Goal: Task Accomplishment & Management: Manage account settings

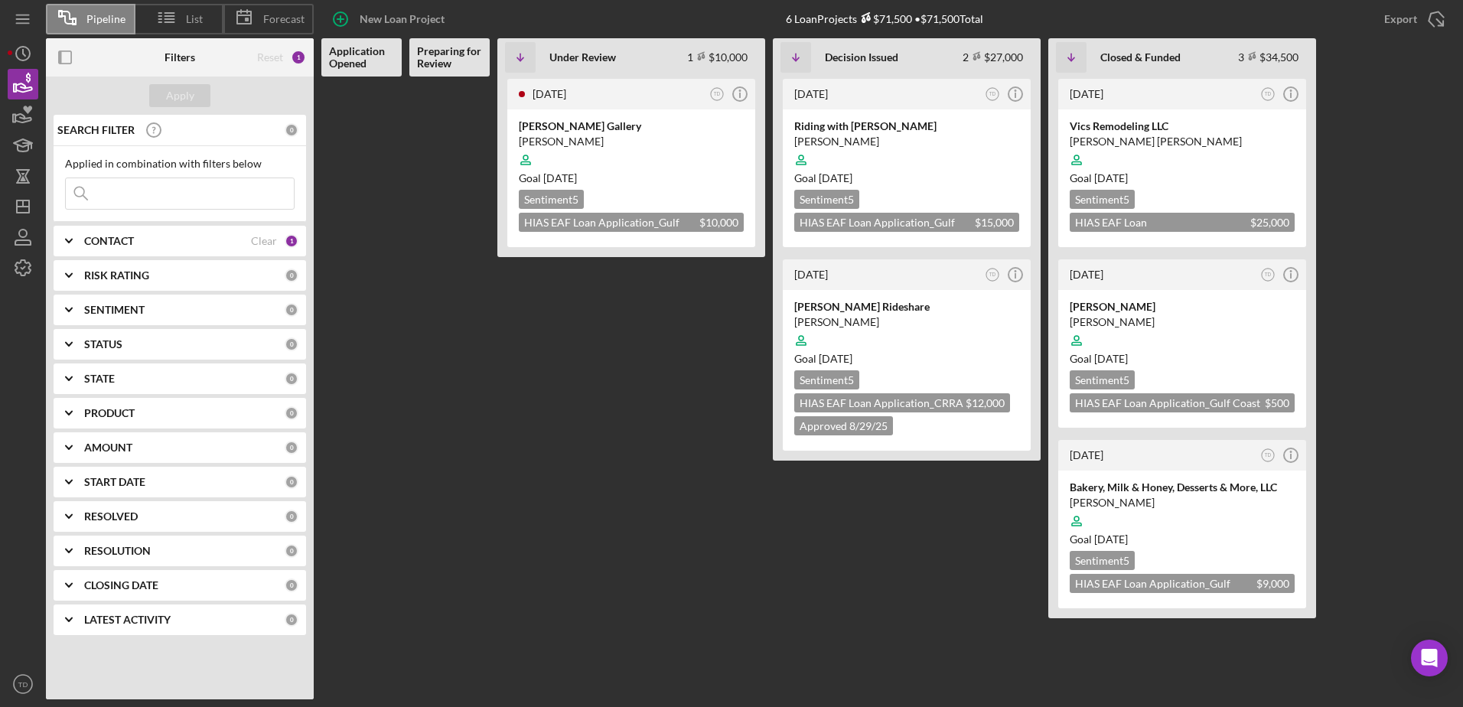
click at [158, 190] on input at bounding box center [180, 193] width 228 height 31
click at [75, 240] on icon "Icon/Expander" at bounding box center [69, 241] width 38 height 38
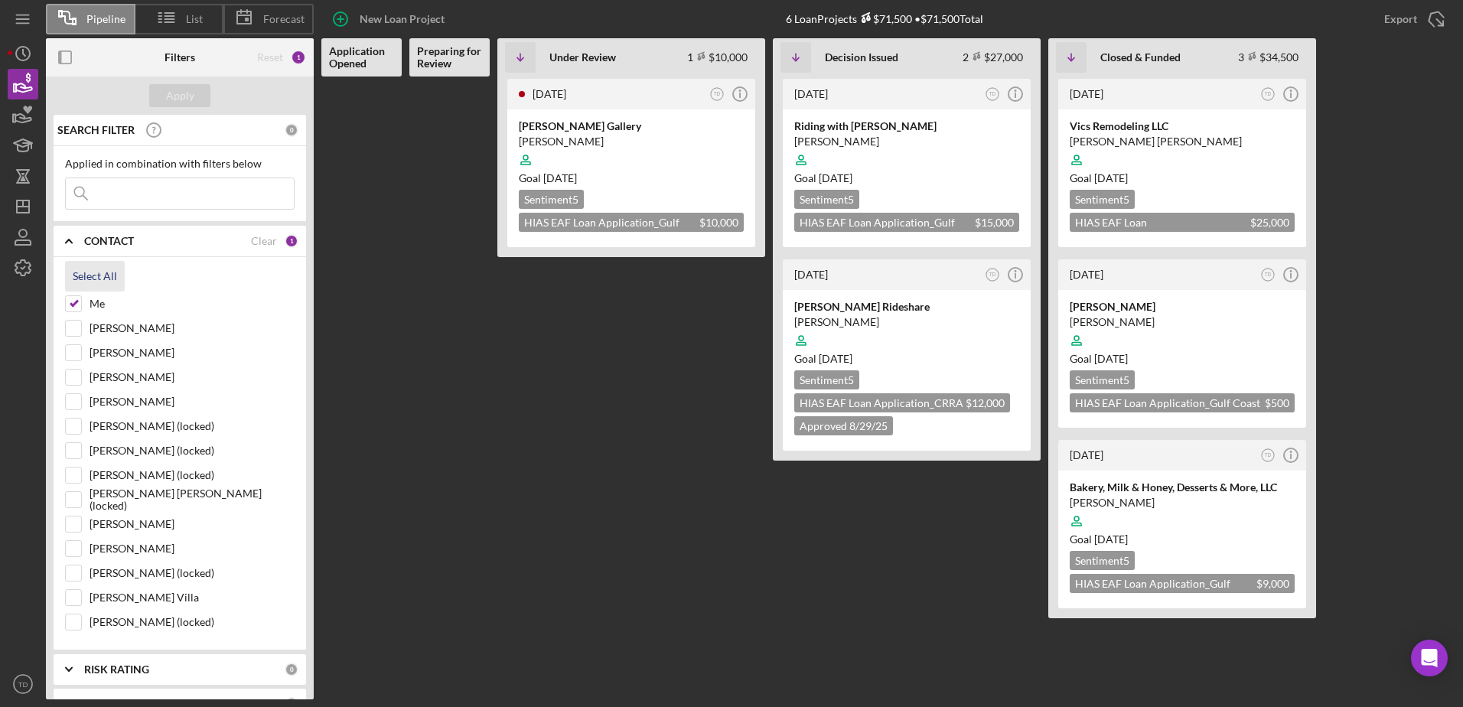
click at [78, 292] on div "Select All" at bounding box center [180, 276] width 230 height 31
click at [74, 393] on div "[PERSON_NAME]" at bounding box center [180, 381] width 230 height 24
click at [73, 406] on input "[PERSON_NAME]" at bounding box center [73, 401] width 15 height 15
checkbox input "true"
click at [179, 99] on div "Apply" at bounding box center [180, 95] width 28 height 23
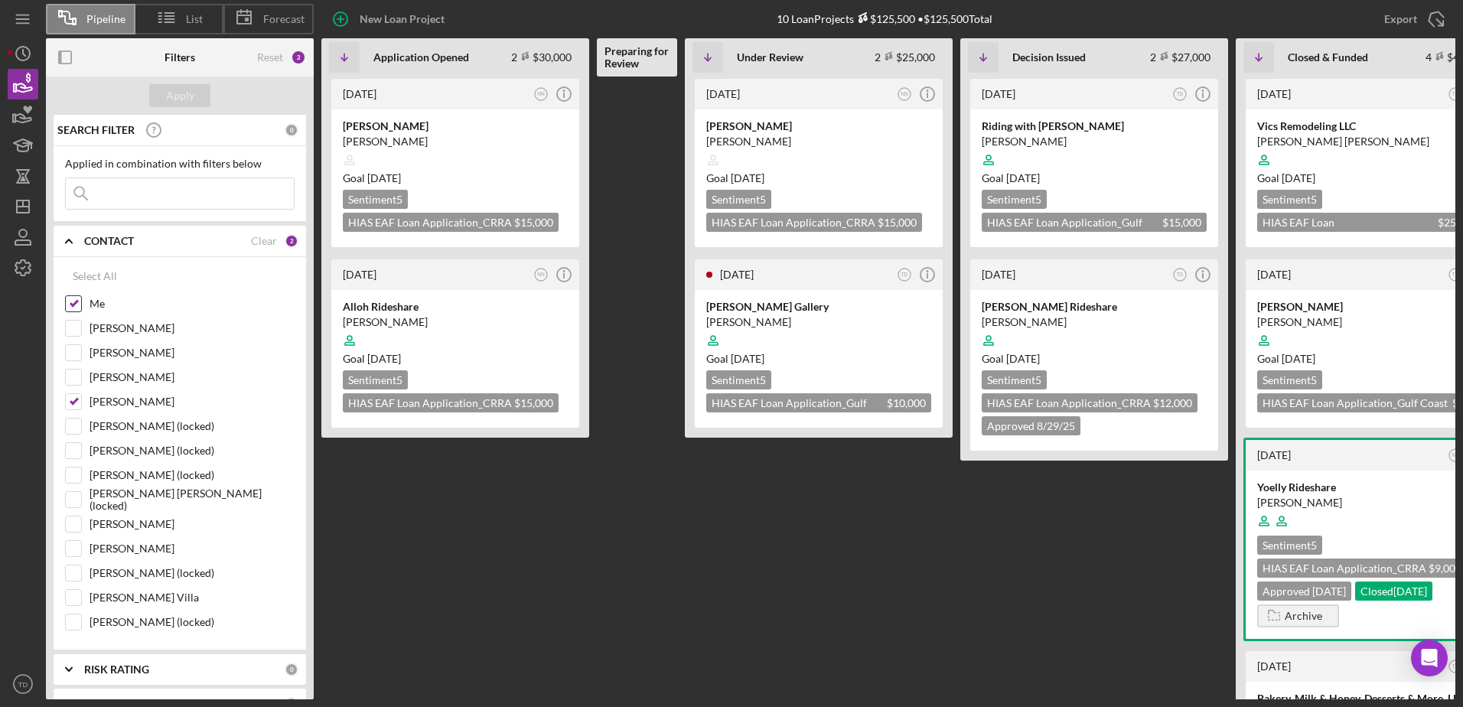
click at [77, 304] on input "Me" at bounding box center [73, 303] width 15 height 15
checkbox input "false"
click at [76, 402] on input "[PERSON_NAME]" at bounding box center [73, 401] width 15 height 15
checkbox input "false"
click at [76, 379] on input "[PERSON_NAME]" at bounding box center [73, 377] width 15 height 15
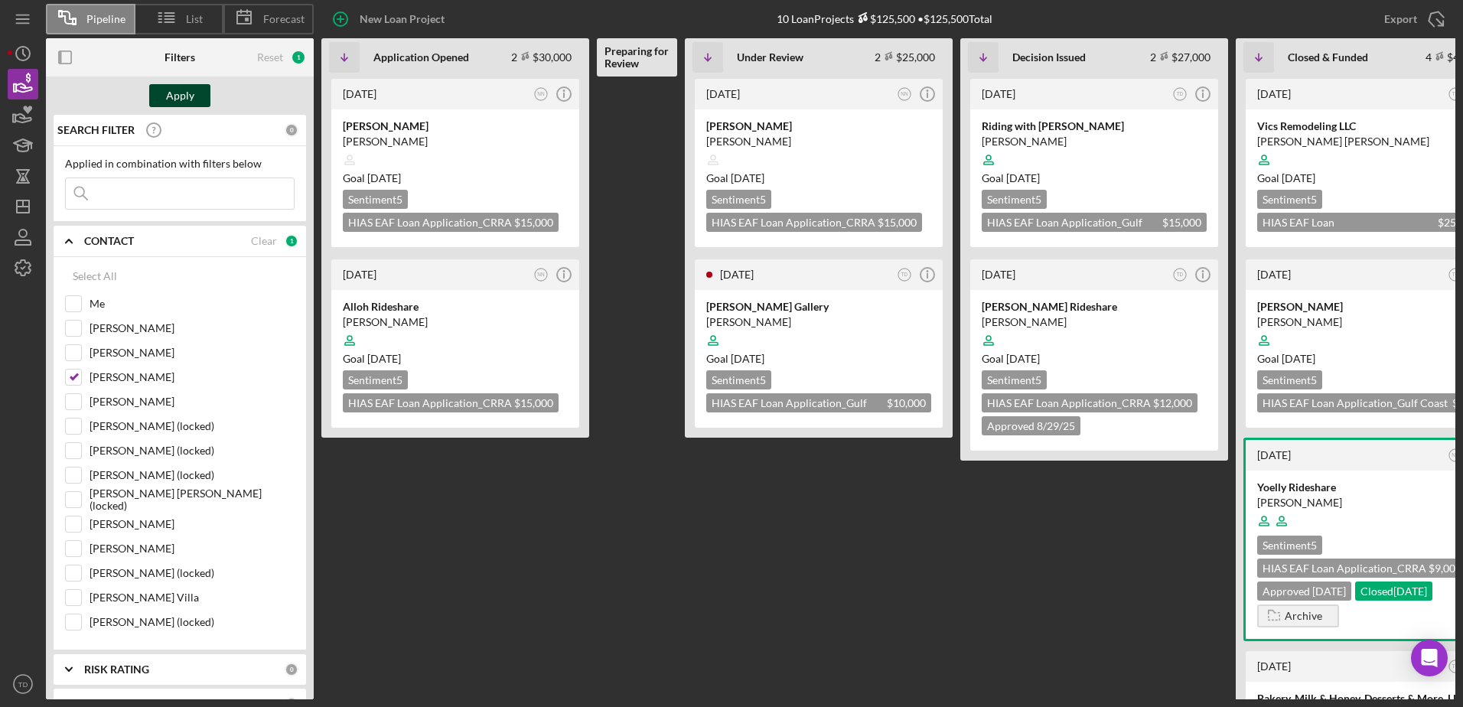
click at [169, 90] on div "Apply" at bounding box center [180, 95] width 28 height 23
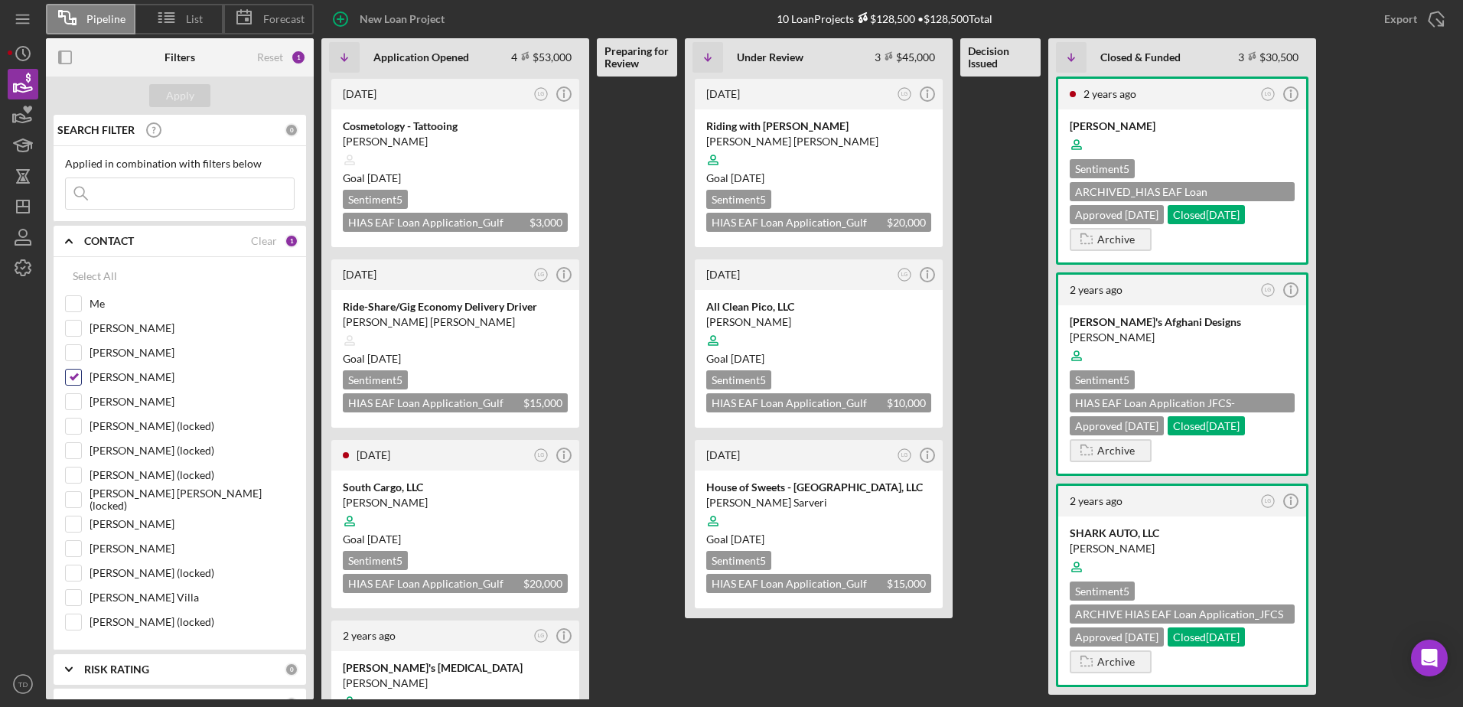
click at [76, 379] on input "[PERSON_NAME]" at bounding box center [73, 377] width 15 height 15
checkbox input "false"
click at [75, 400] on input "[PERSON_NAME]" at bounding box center [73, 401] width 15 height 15
checkbox input "true"
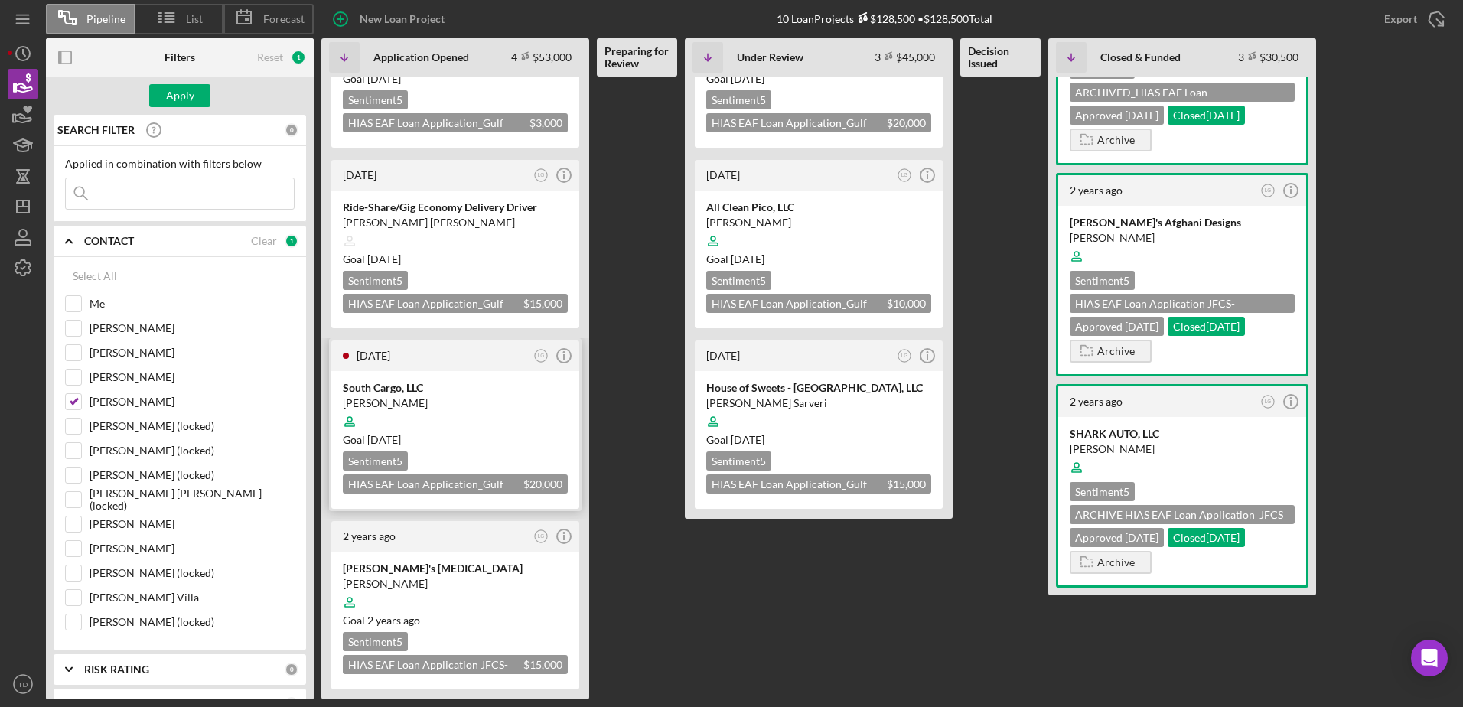
scroll to position [99, 0]
click at [197, 99] on button "Apply" at bounding box center [179, 95] width 61 height 23
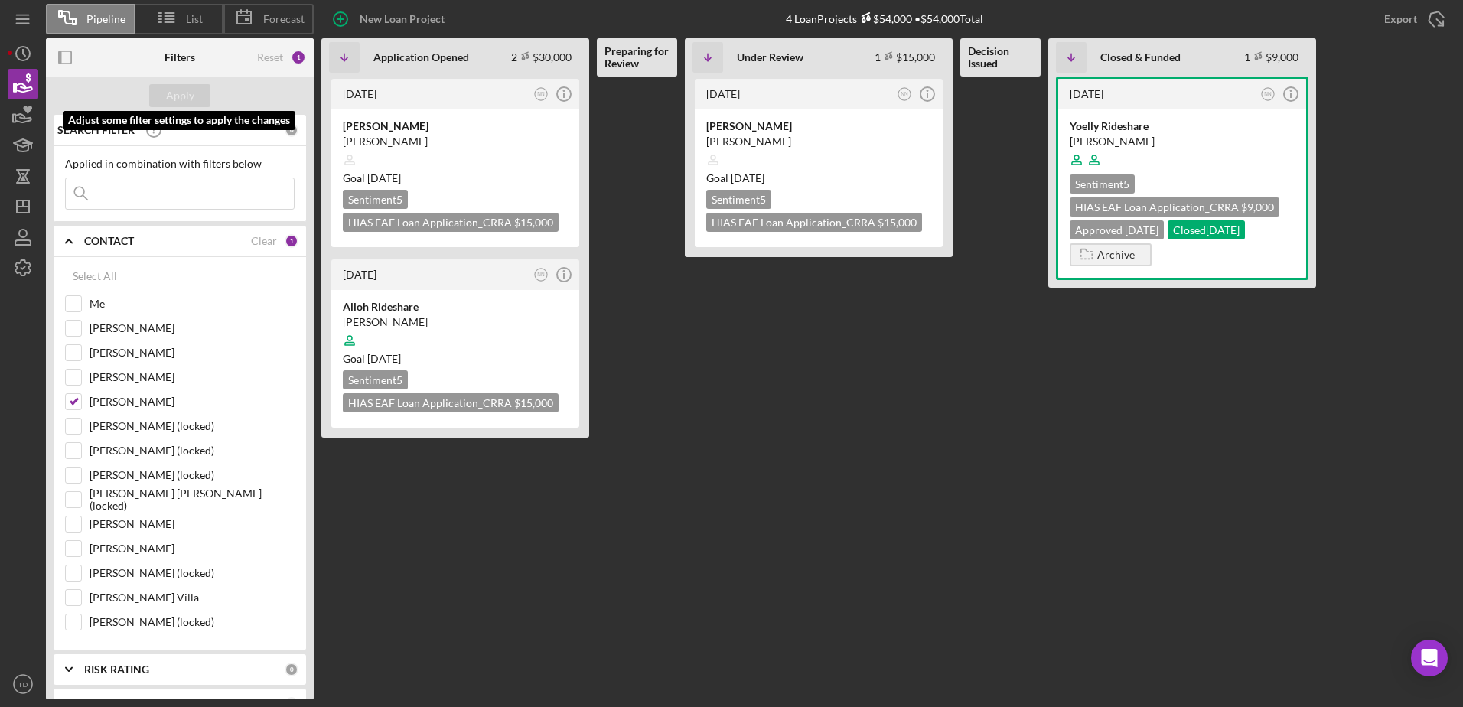
scroll to position [0, 0]
click at [383, 130] on div "[PERSON_NAME]" at bounding box center [455, 126] width 225 height 15
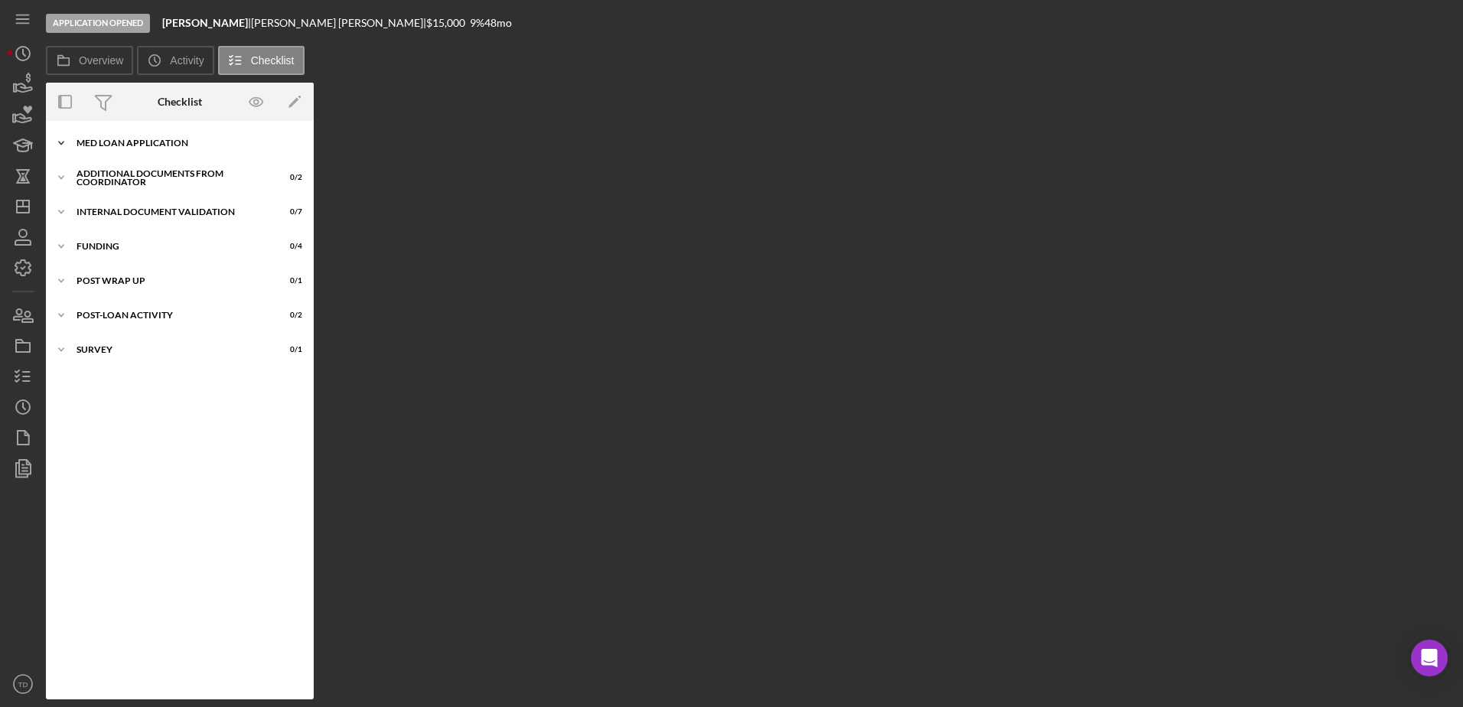
click at [170, 142] on div "MED Loan Application" at bounding box center [186, 143] width 218 height 9
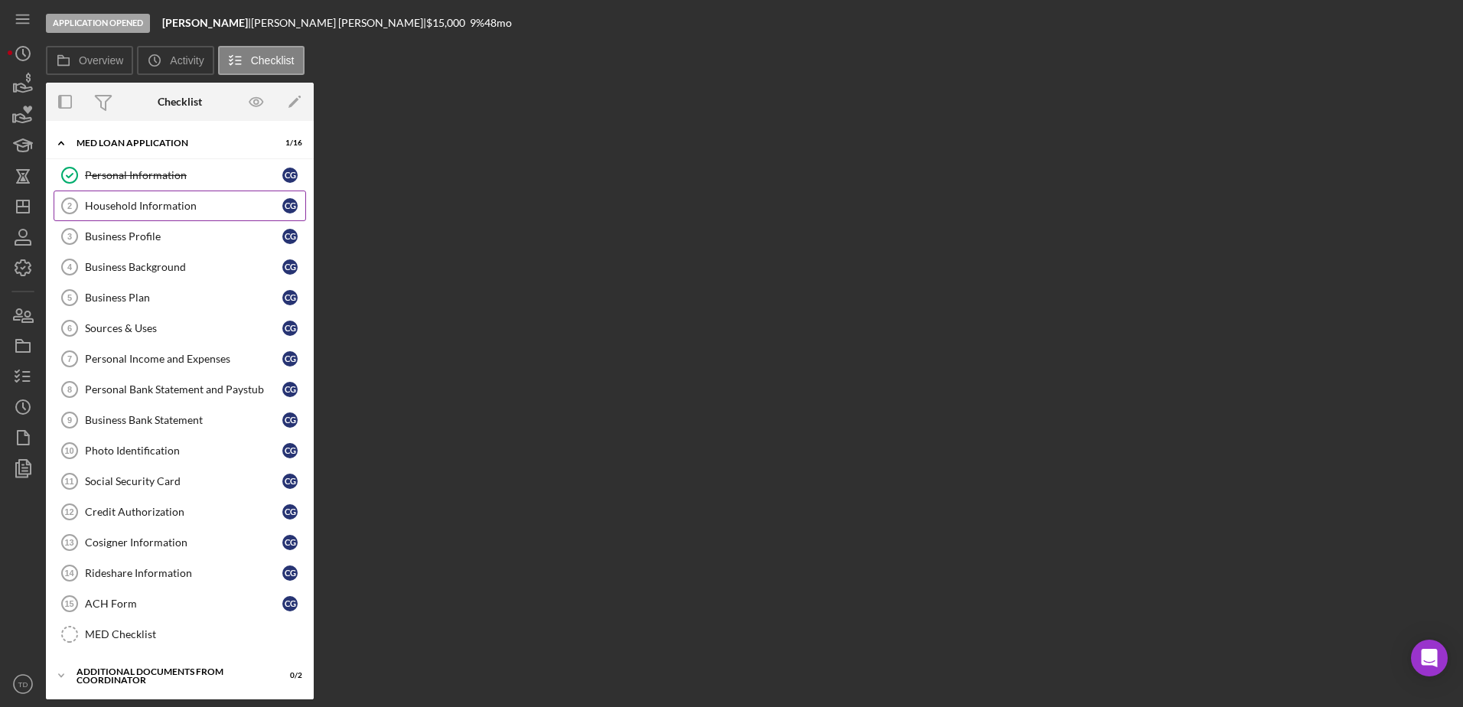
click at [161, 191] on link "Household Information 2 Household Information C G" at bounding box center [180, 206] width 253 height 31
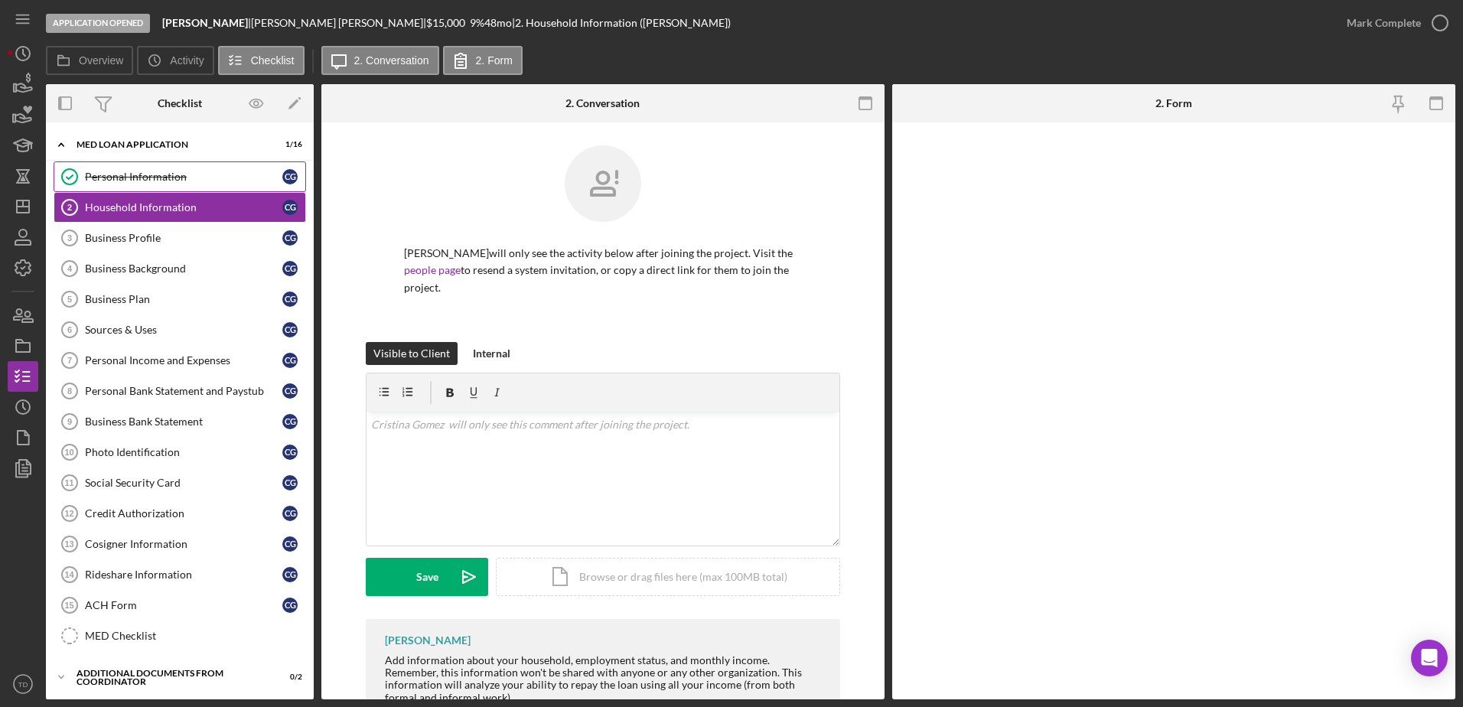
click at [158, 181] on div "Personal Information" at bounding box center [183, 177] width 197 height 12
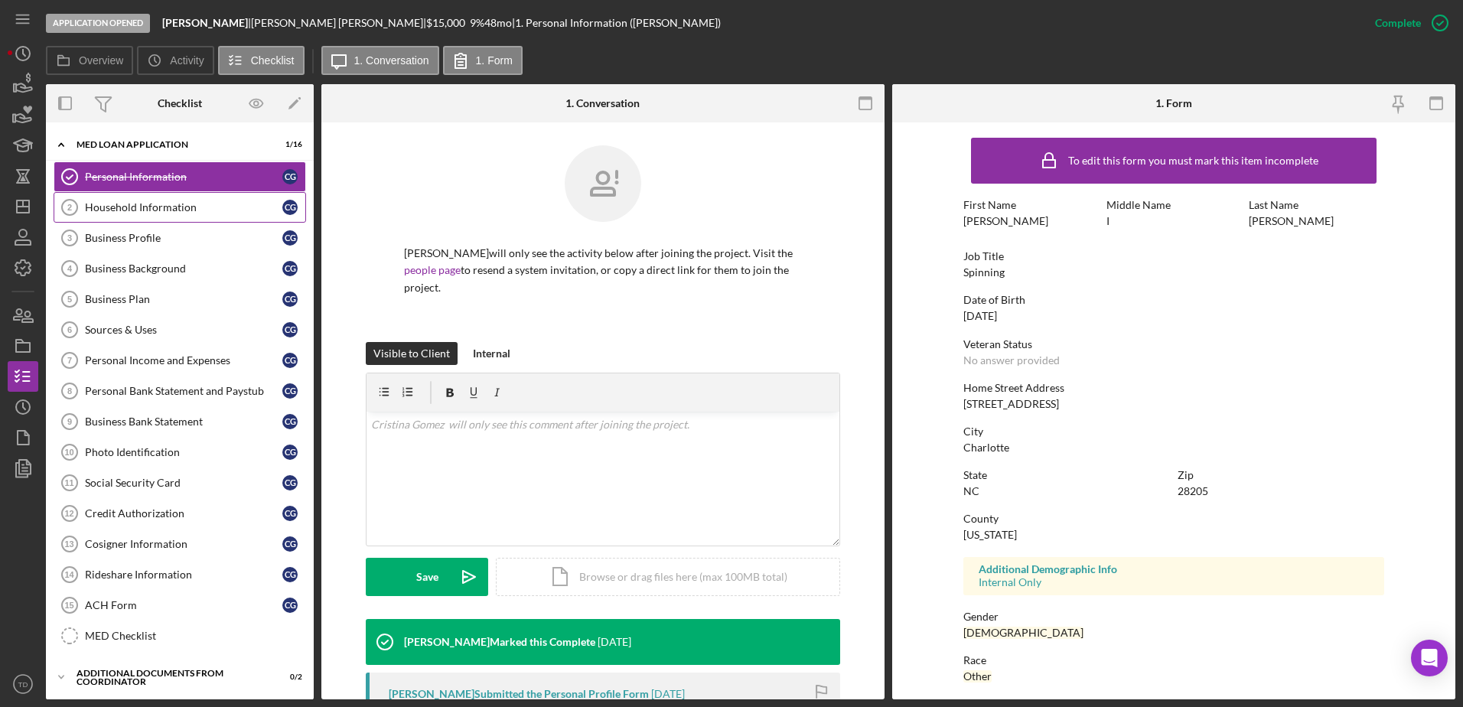
click at [155, 209] on div "Household Information" at bounding box center [183, 207] width 197 height 12
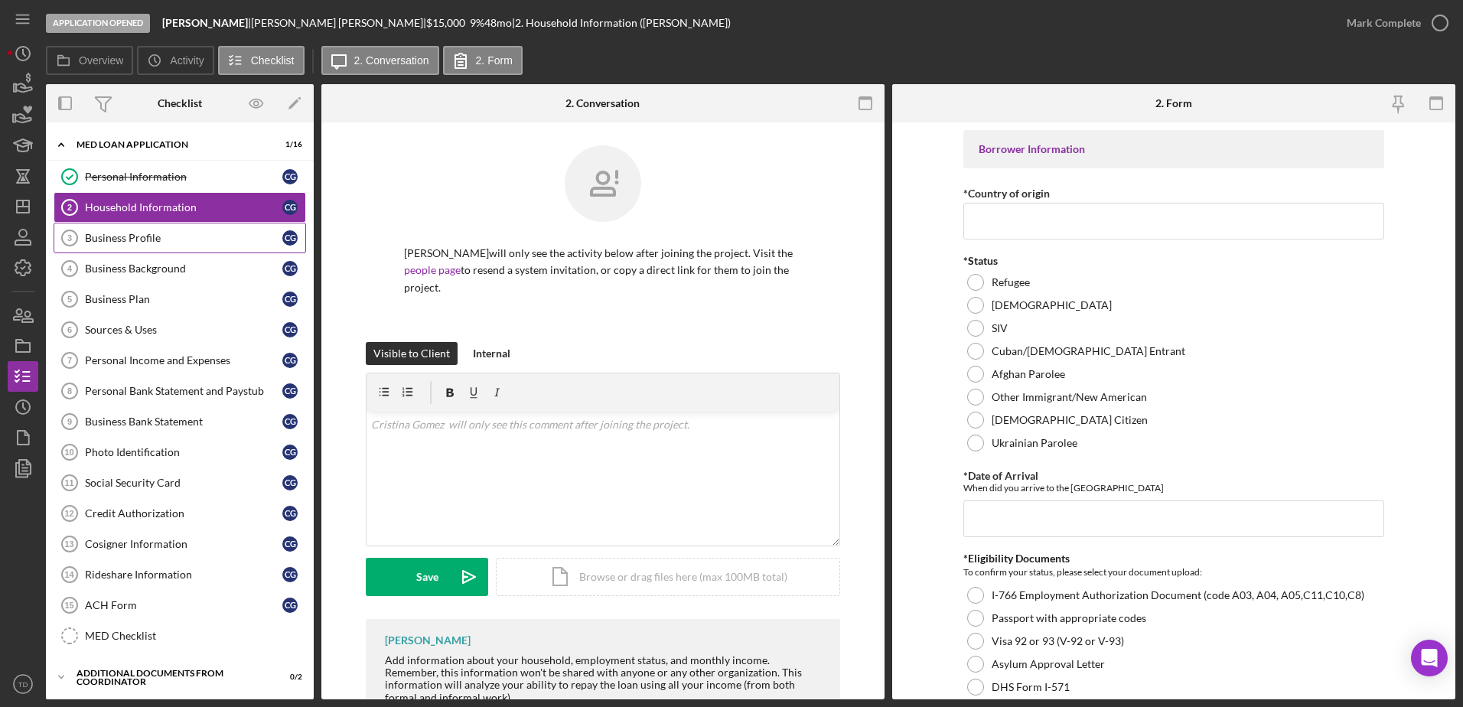
click at [156, 252] on link "Business Profile 3 Business Profile C G" at bounding box center [180, 238] width 253 height 31
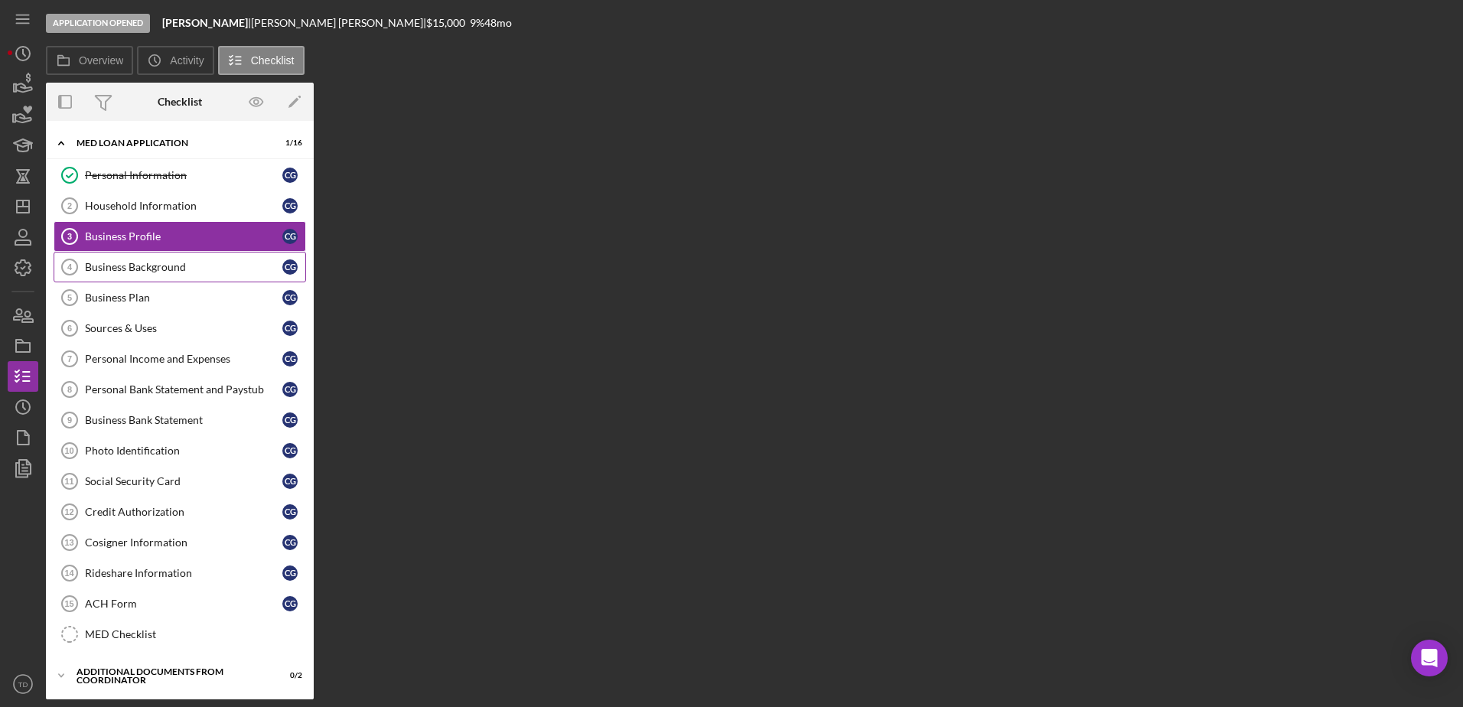
click at [148, 278] on link "Business Background 4 Business Background C G" at bounding box center [180, 267] width 253 height 31
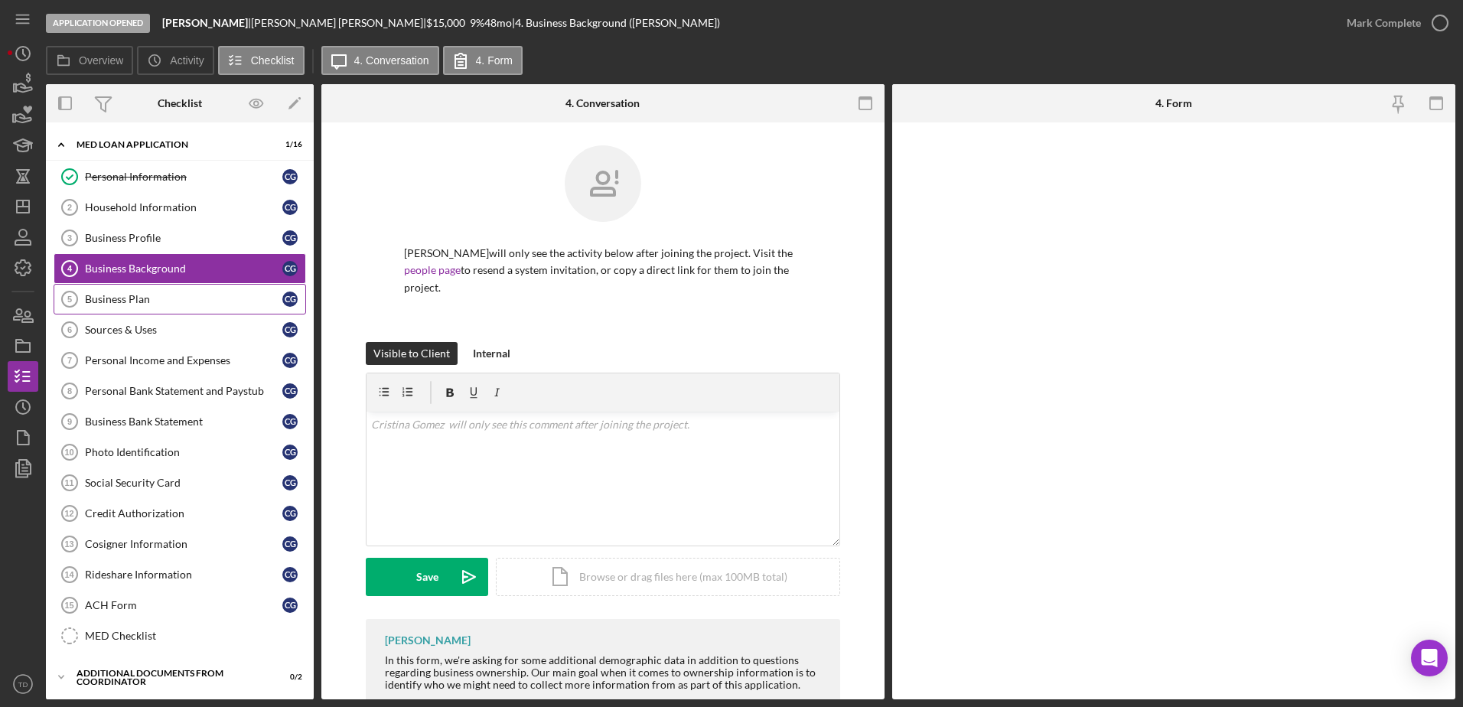
click at [139, 314] on link "Business Plan 5 Business Plan C G" at bounding box center [180, 299] width 253 height 31
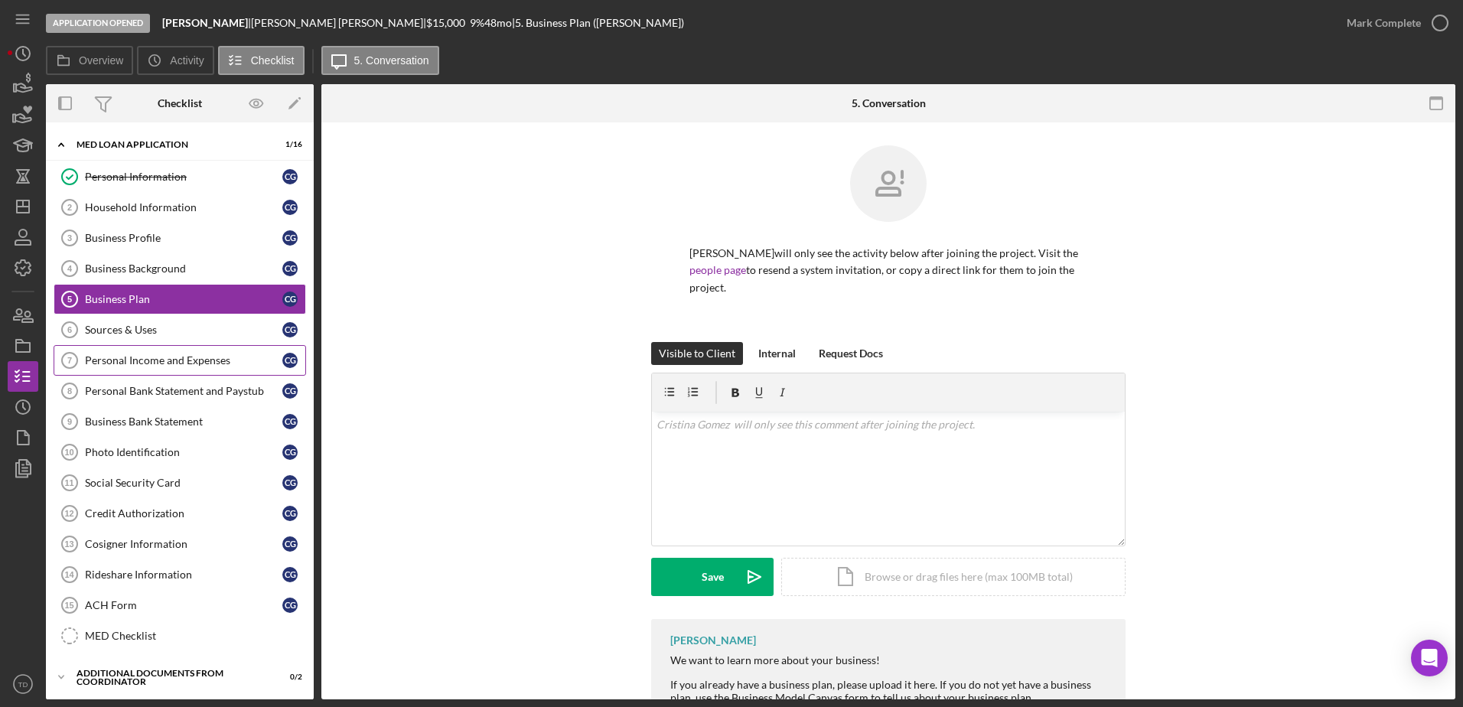
click at [131, 356] on div "Personal Income and Expenses" at bounding box center [183, 360] width 197 height 12
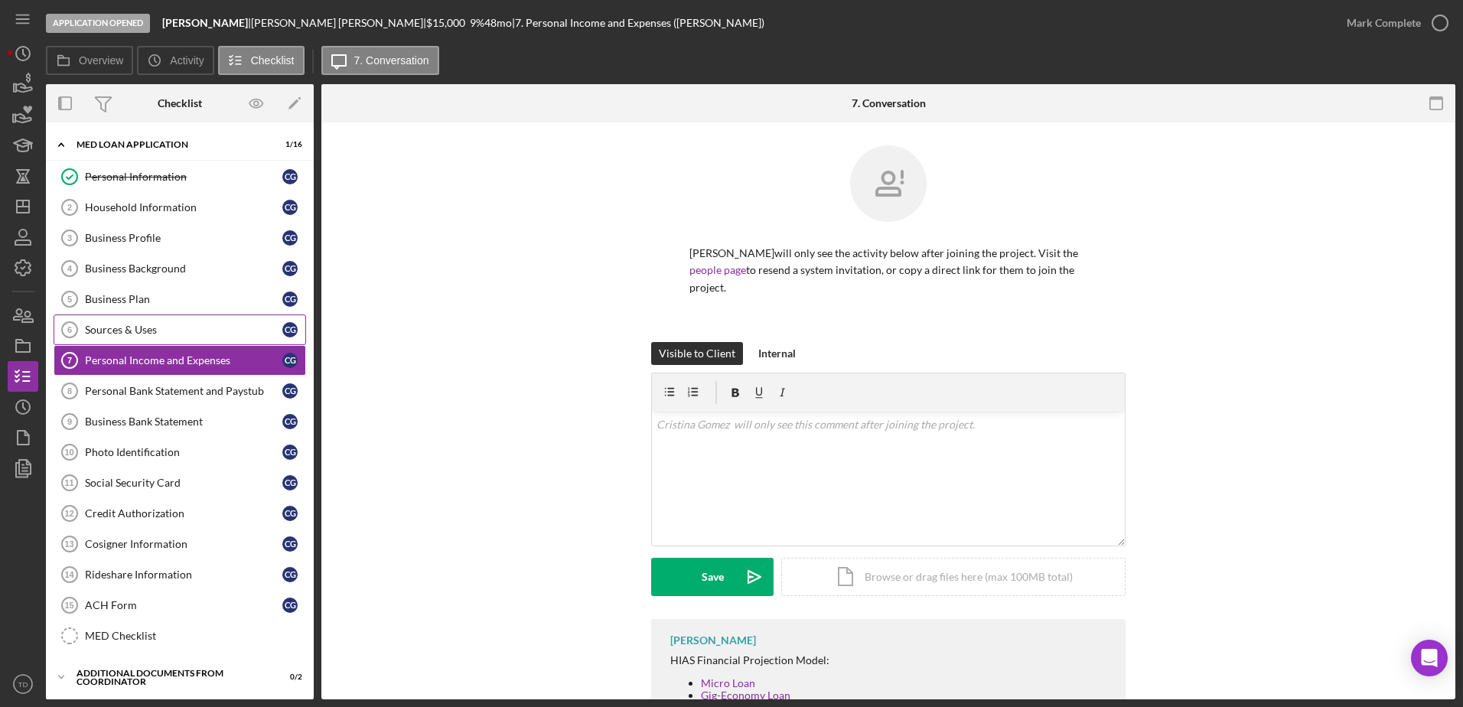
click at [129, 343] on link "Sources & Uses 6 Sources & Uses C G" at bounding box center [180, 330] width 253 height 31
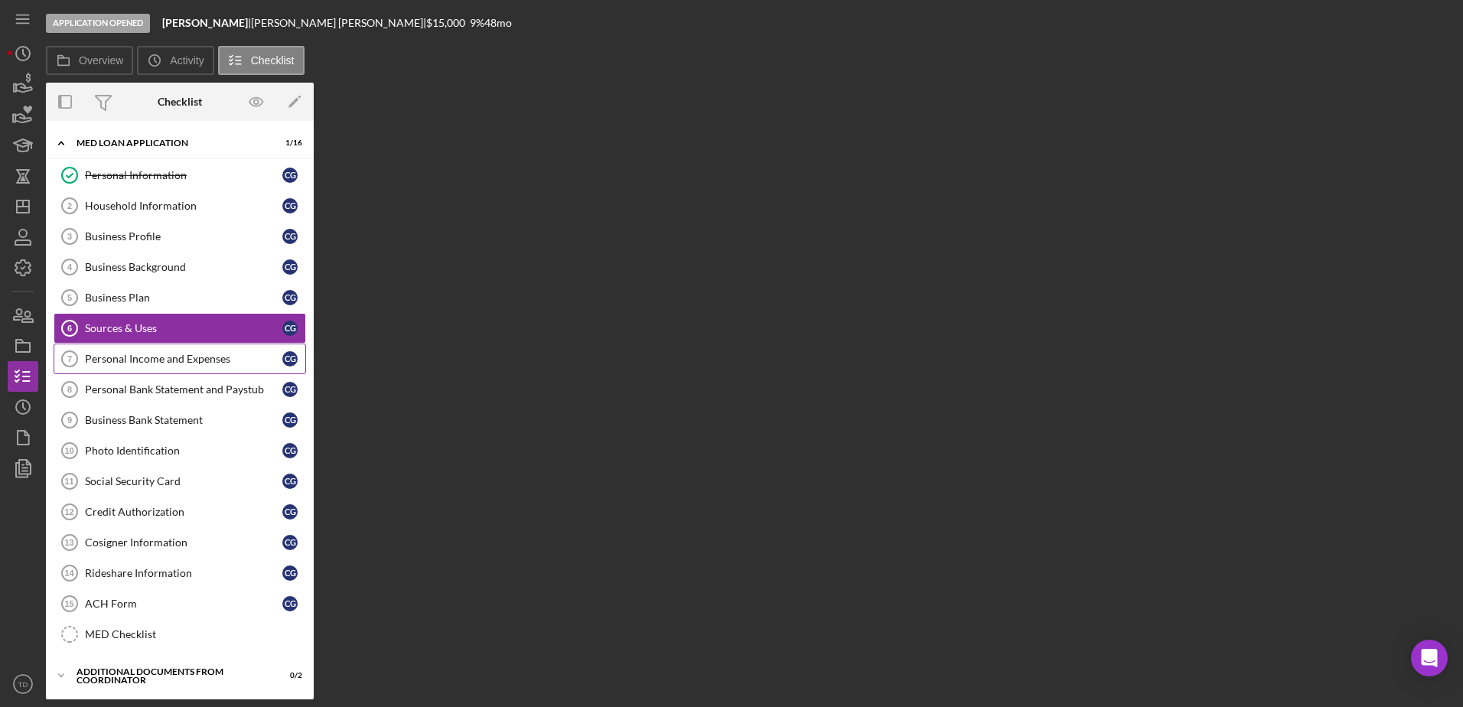
click at [127, 365] on div "Personal Income and Expenses" at bounding box center [183, 359] width 197 height 12
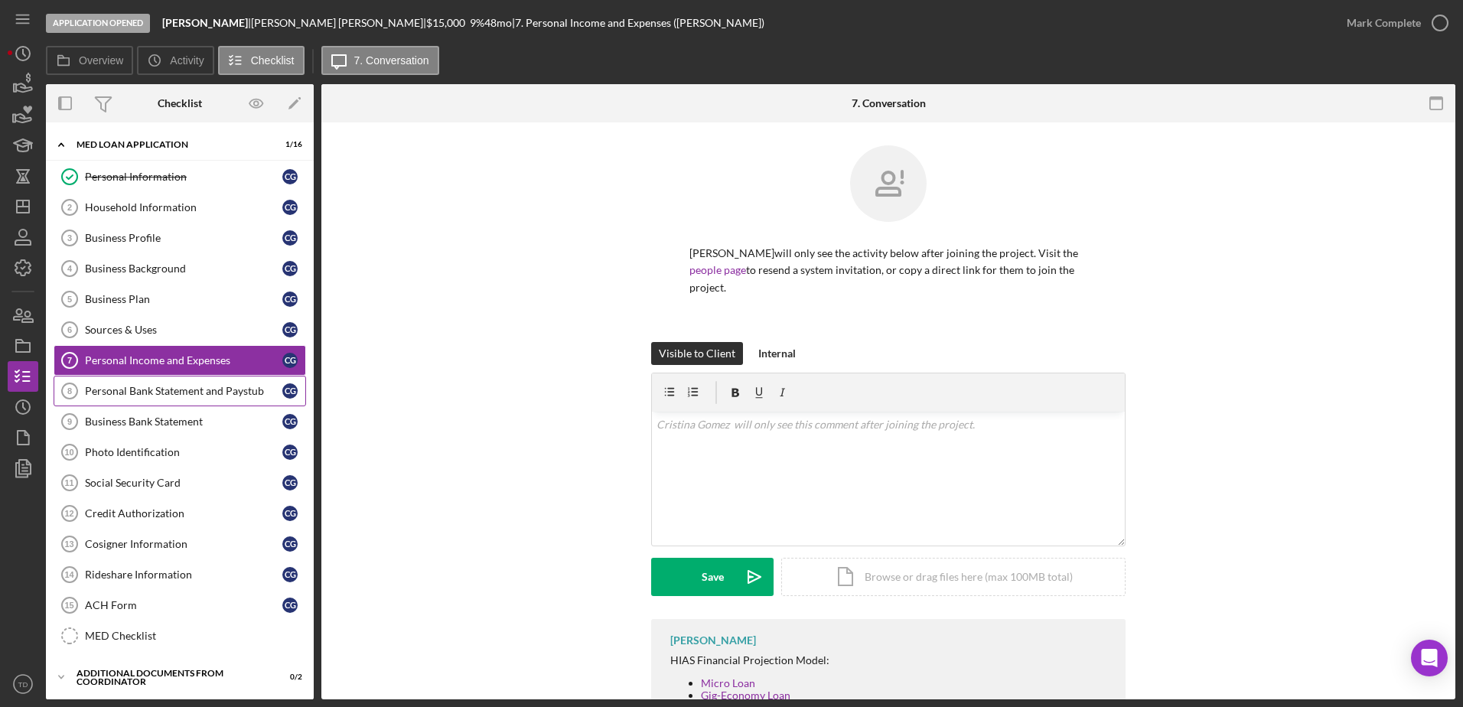
click at [127, 382] on link "Personal Bank Statement and Paystub 8 Personal Bank Statement and Paystub C G" at bounding box center [180, 391] width 253 height 31
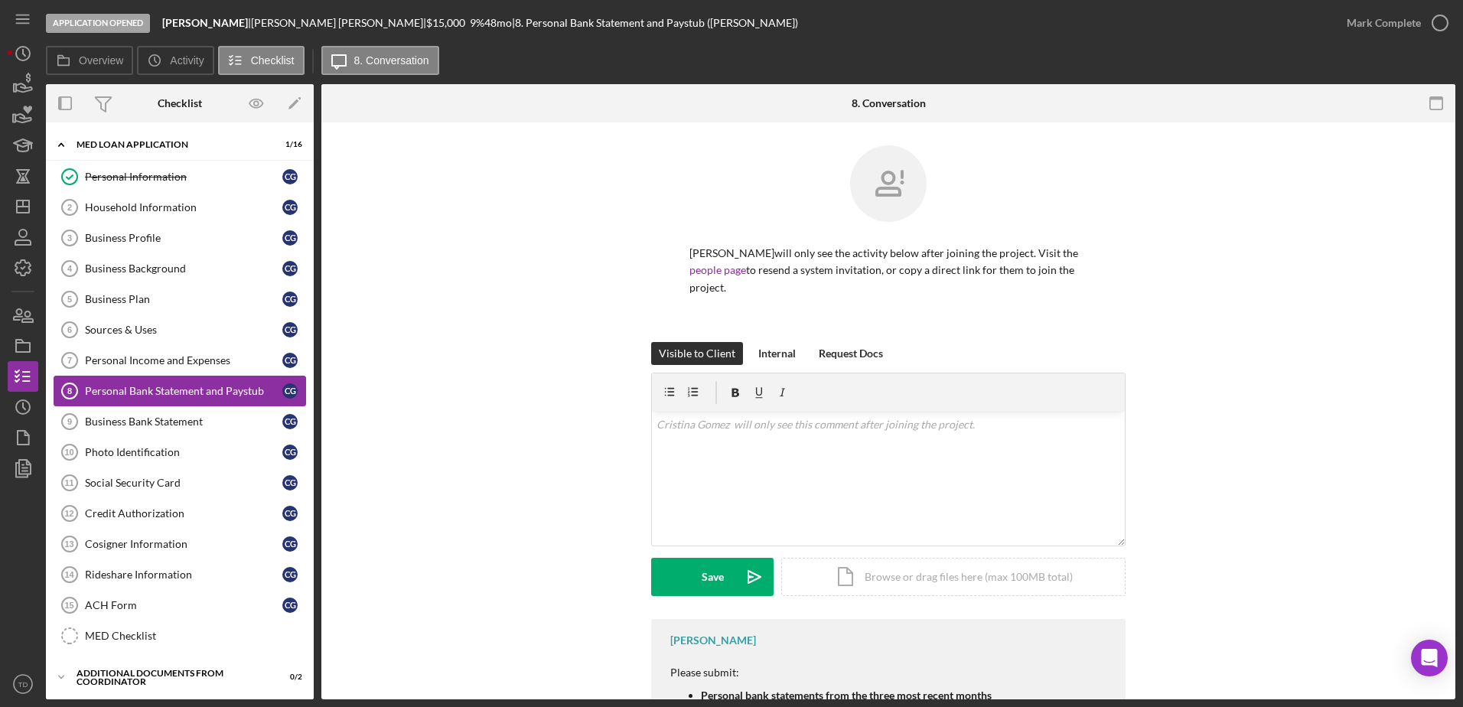
click at [129, 402] on link "Personal Bank Statement and Paystub 8 Personal Bank Statement and Paystub C G" at bounding box center [180, 391] width 253 height 31
click at [127, 412] on link "Business Bank Statement 9 Business Bank Statement C G" at bounding box center [180, 421] width 253 height 31
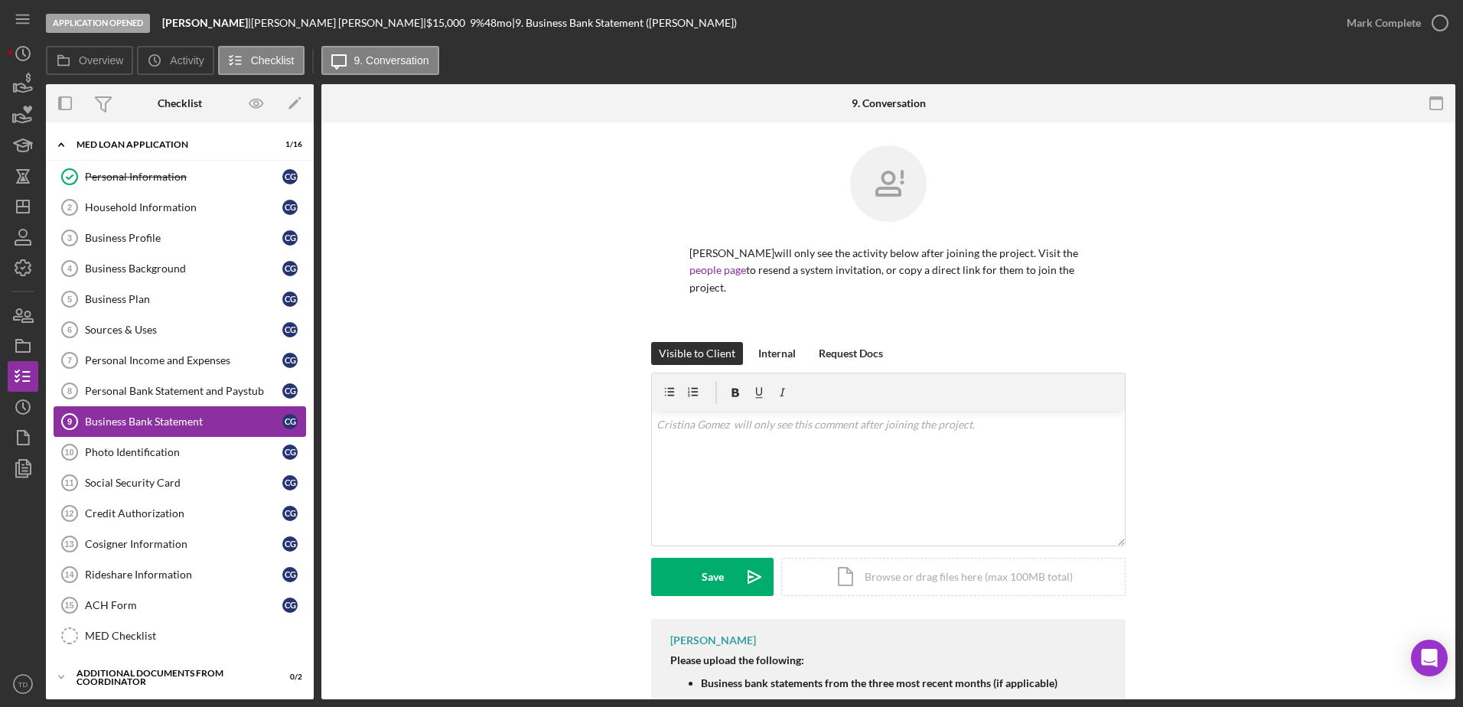
click at [125, 433] on link "Business Bank Statement 9 Business Bank Statement C G" at bounding box center [180, 421] width 253 height 31
click at [20, 91] on icon "button" at bounding box center [24, 87] width 16 height 8
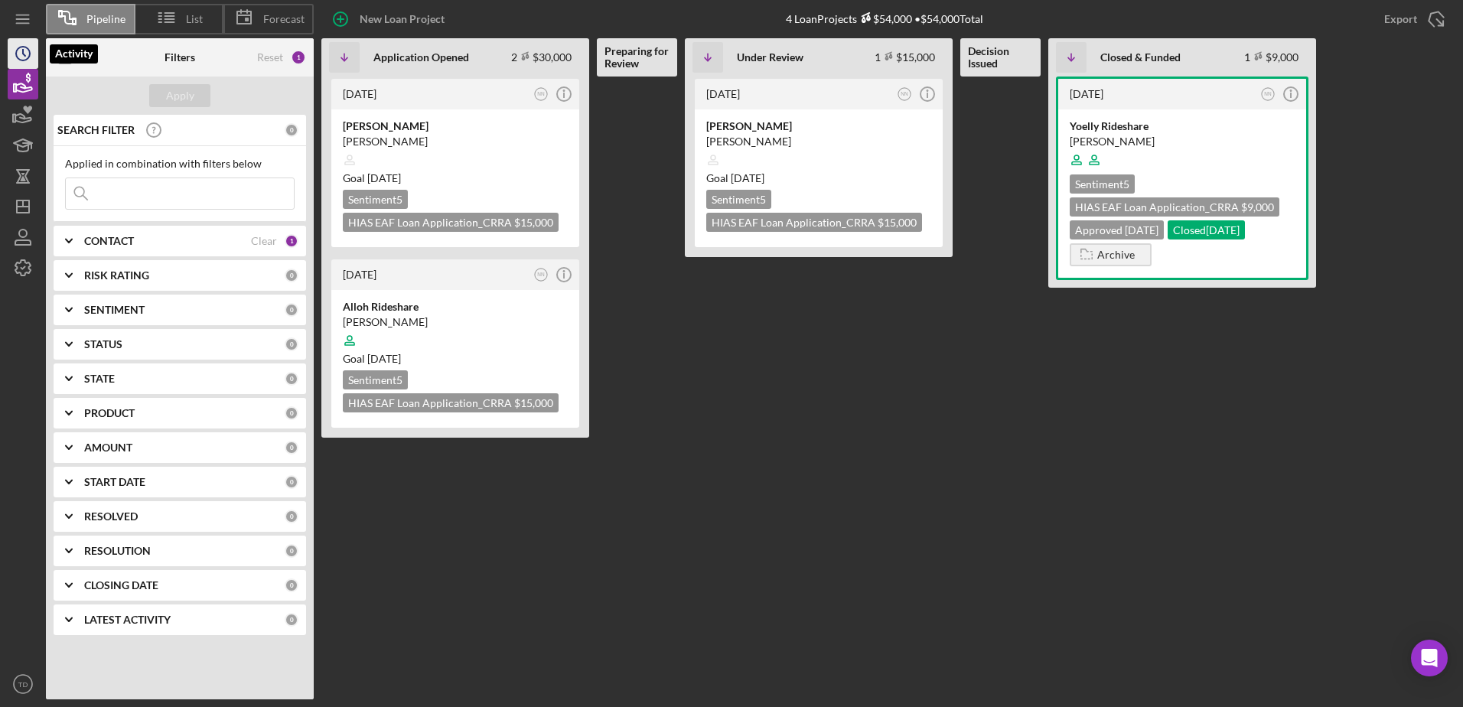
click at [19, 49] on icon "Icon/History" at bounding box center [23, 53] width 38 height 38
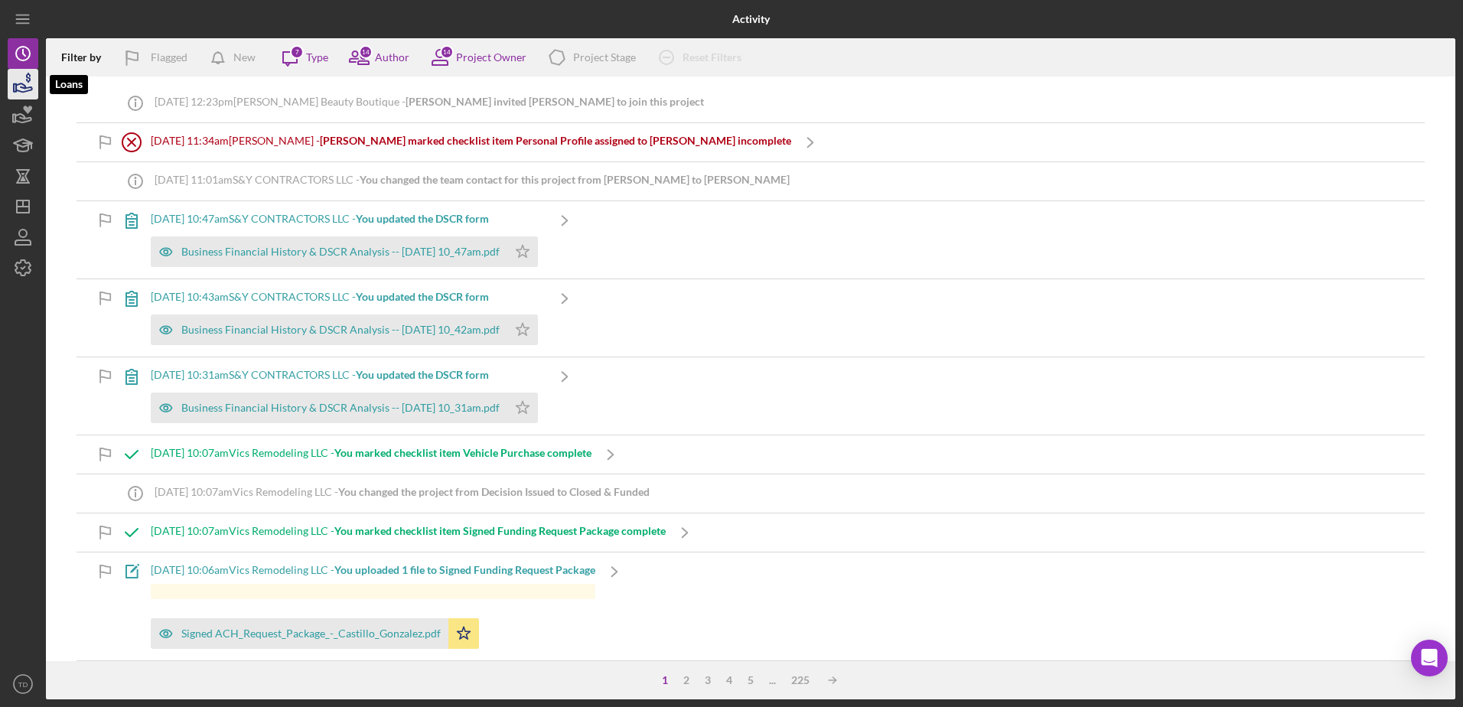
click at [17, 83] on icon "button" at bounding box center [23, 84] width 38 height 38
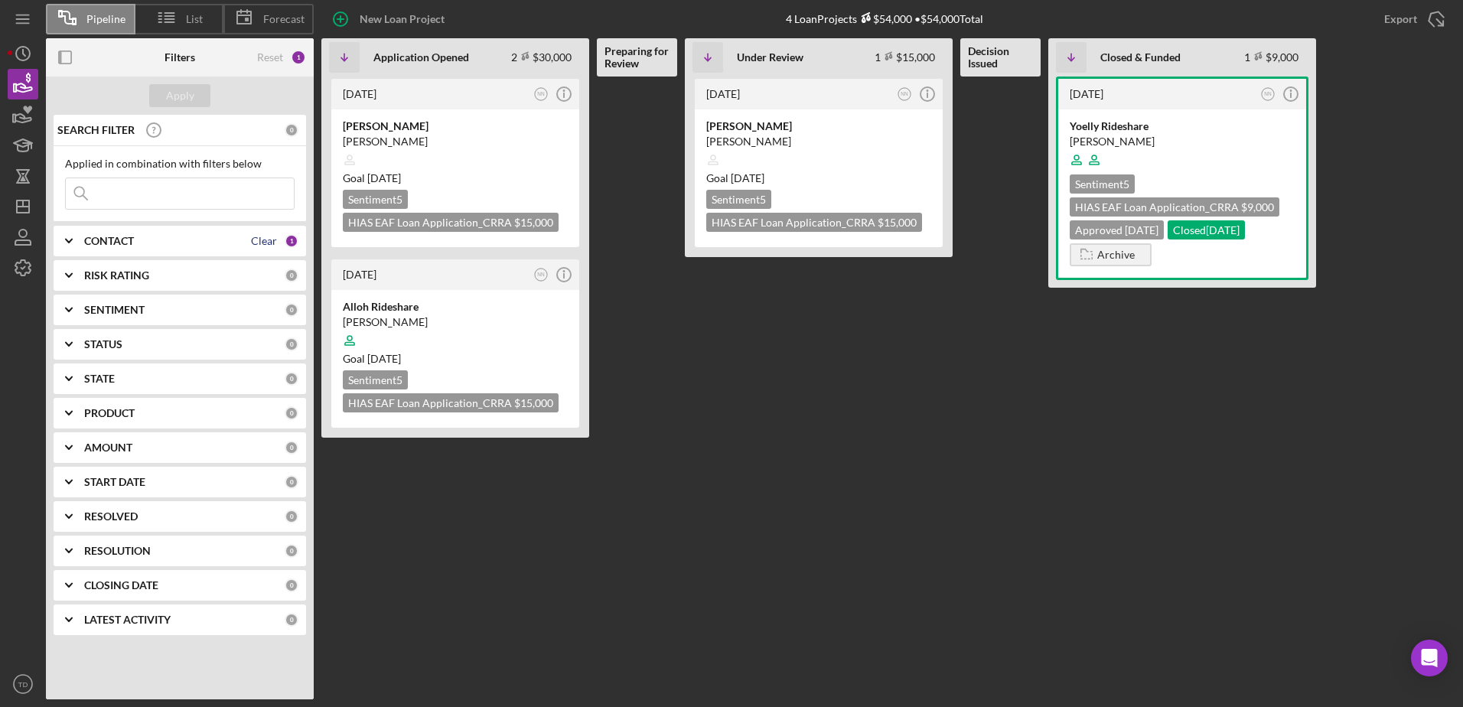
click at [264, 244] on div "Clear" at bounding box center [264, 241] width 26 height 12
click at [184, 227] on div "CONTACT 0" at bounding box center [191, 241] width 214 height 31
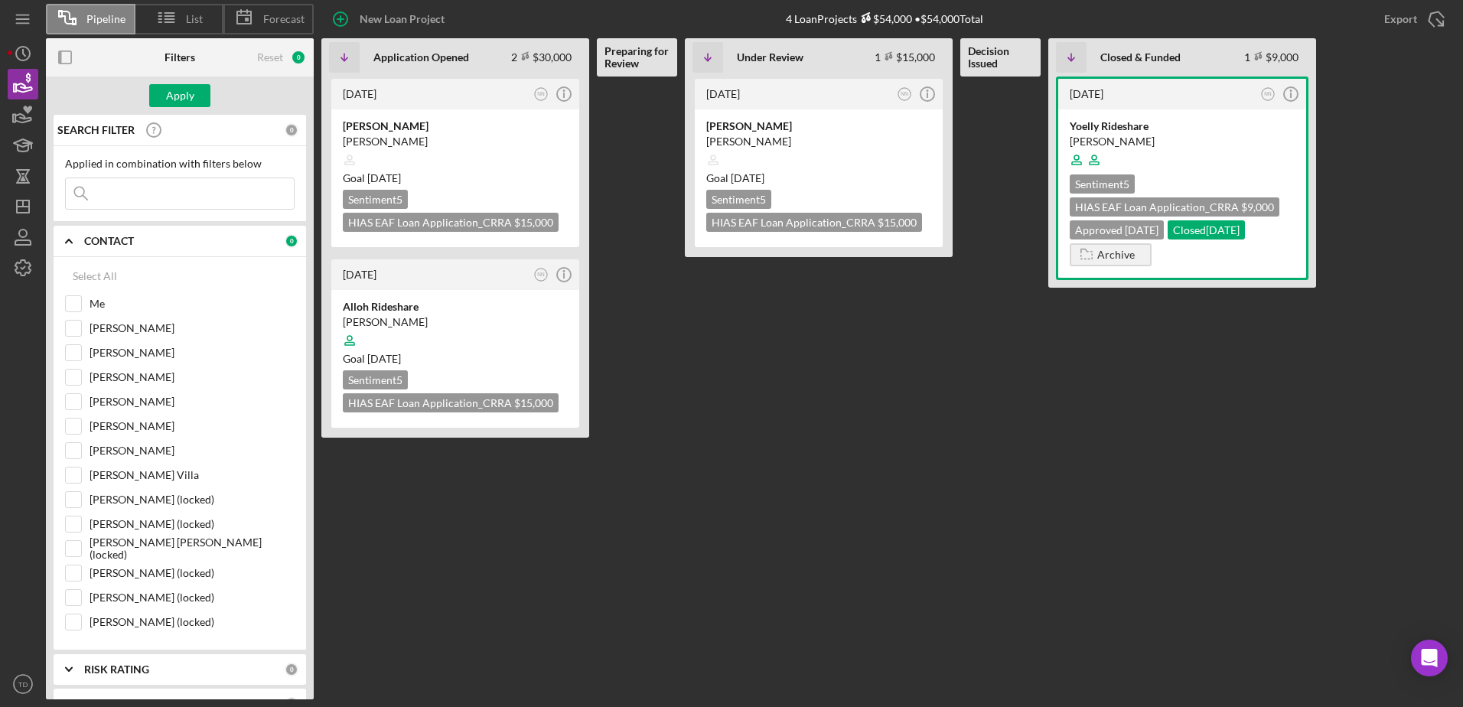
click at [86, 295] on div "Select All Me [PERSON_NAME] [PERSON_NAME] [PERSON_NAME] [PERSON_NAME] [PERSON_N…" at bounding box center [180, 449] width 230 height 377
click at [82, 300] on div "Me" at bounding box center [180, 307] width 230 height 24
click at [80, 300] on input "Me" at bounding box center [73, 303] width 15 height 15
checkbox input "true"
click at [188, 103] on div "Apply" at bounding box center [180, 95] width 28 height 23
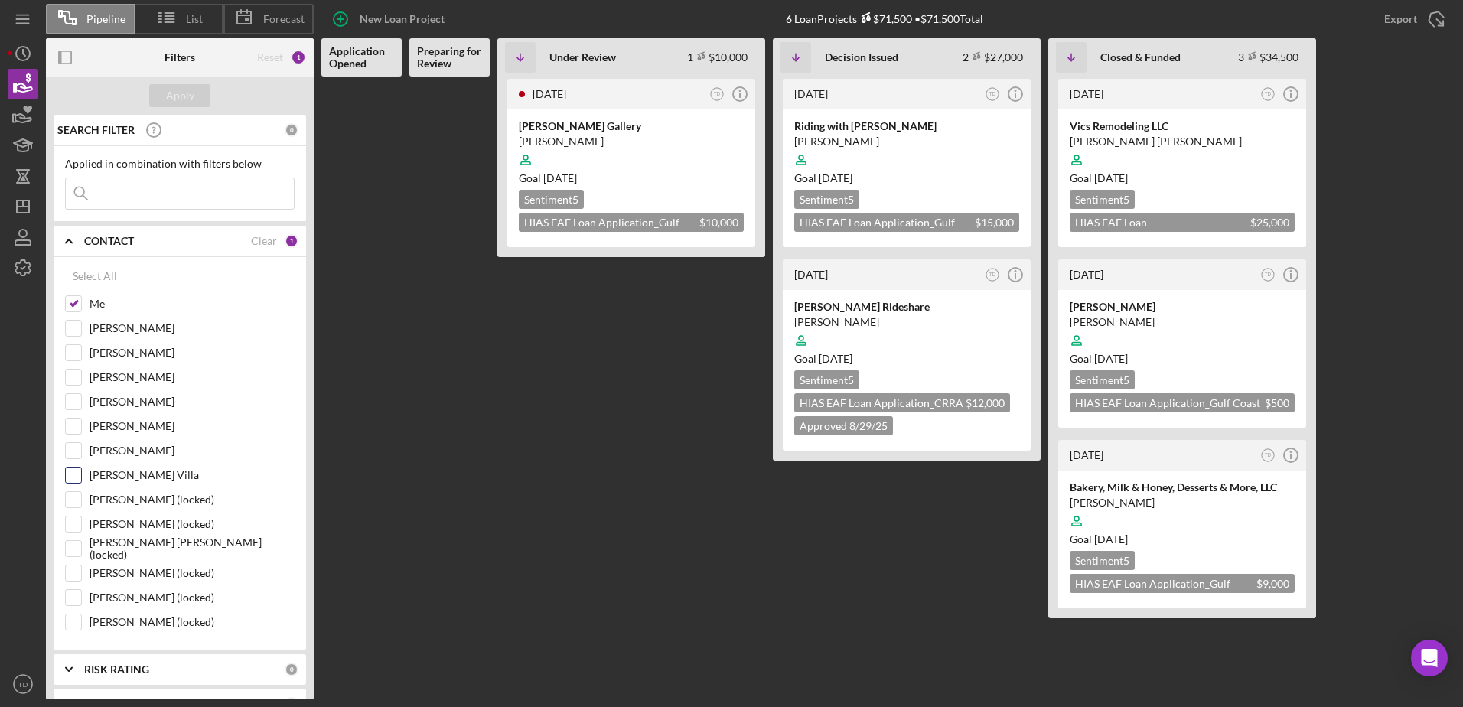
click at [77, 475] on input "[PERSON_NAME] Villa" at bounding box center [73, 475] width 15 height 15
checkbox input "true"
click at [76, 307] on input "Me" at bounding box center [73, 303] width 15 height 15
checkbox input "false"
click at [176, 103] on div "Apply" at bounding box center [180, 95] width 28 height 23
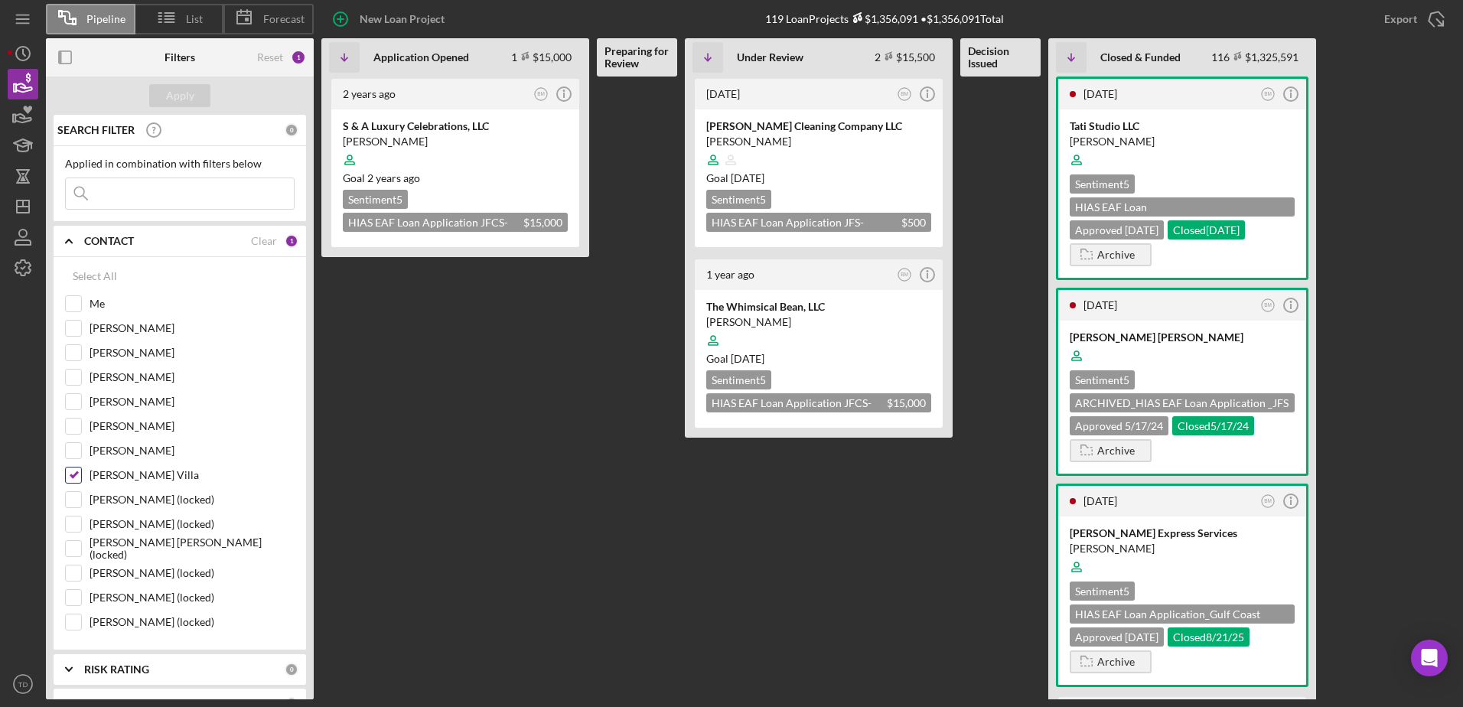
click at [74, 471] on input "[PERSON_NAME] Villa" at bounding box center [73, 475] width 15 height 15
checkbox input "false"
click at [73, 373] on input "[PERSON_NAME]" at bounding box center [73, 377] width 15 height 15
click at [178, 101] on div "Apply" at bounding box center [180, 95] width 28 height 23
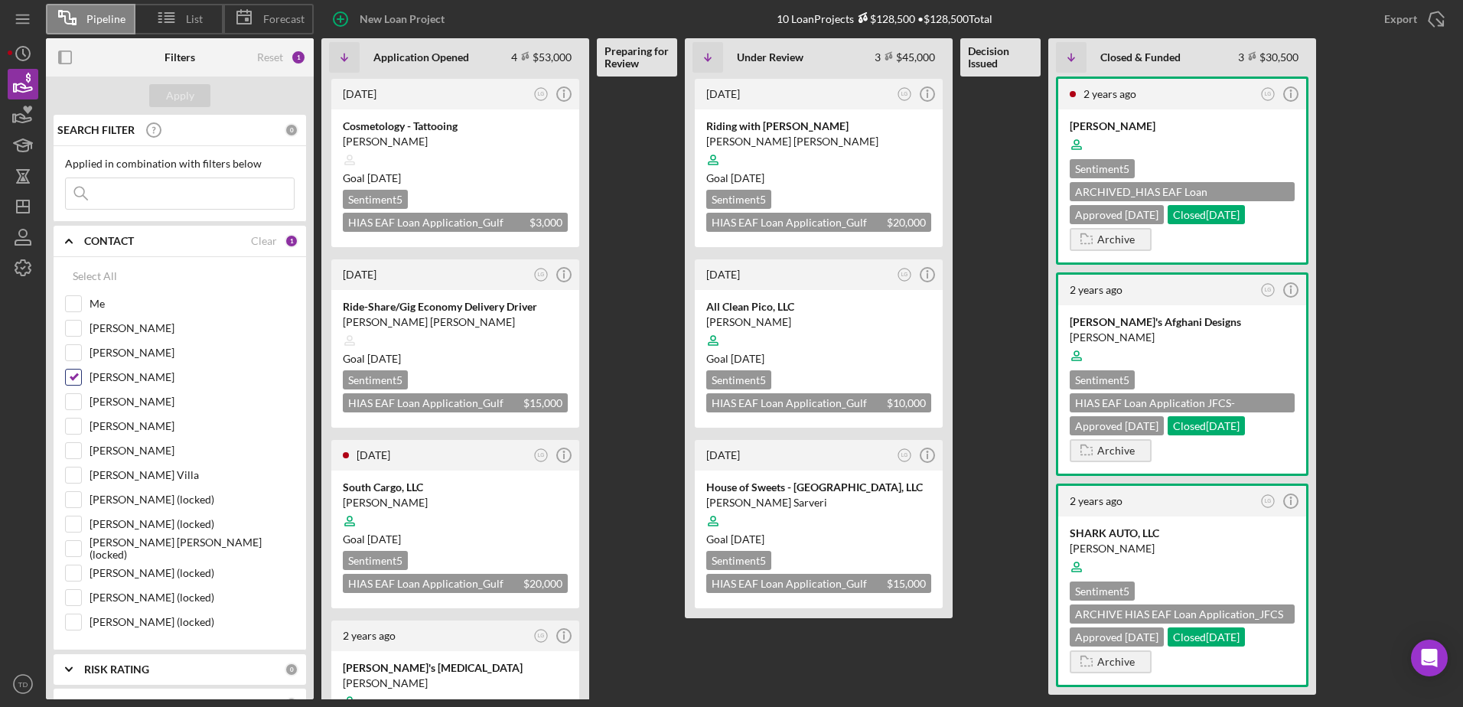
click at [72, 380] on input "[PERSON_NAME]" at bounding box center [73, 377] width 15 height 15
checkbox input "false"
click at [18, 65] on icon "Icon/History" at bounding box center [23, 53] width 38 height 38
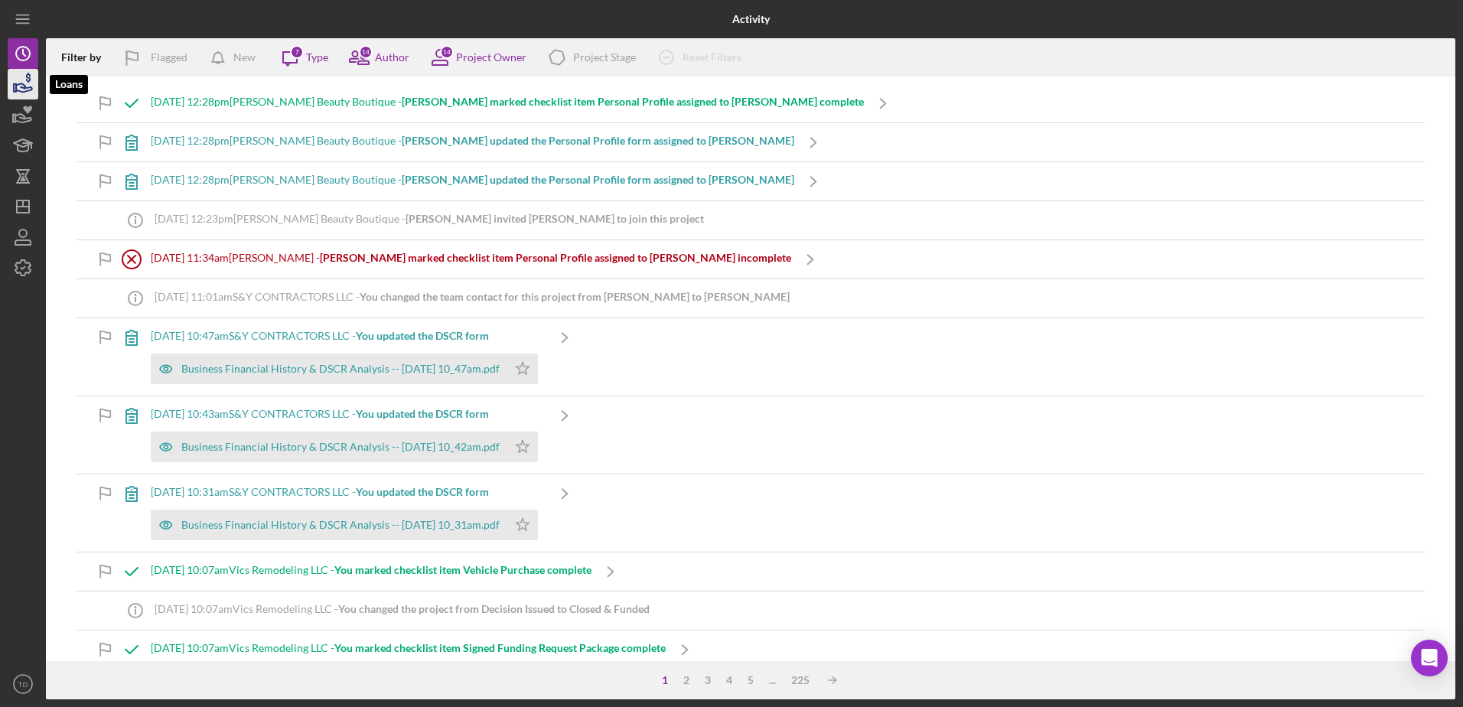
click at [27, 88] on icon "button" at bounding box center [24, 87] width 16 height 8
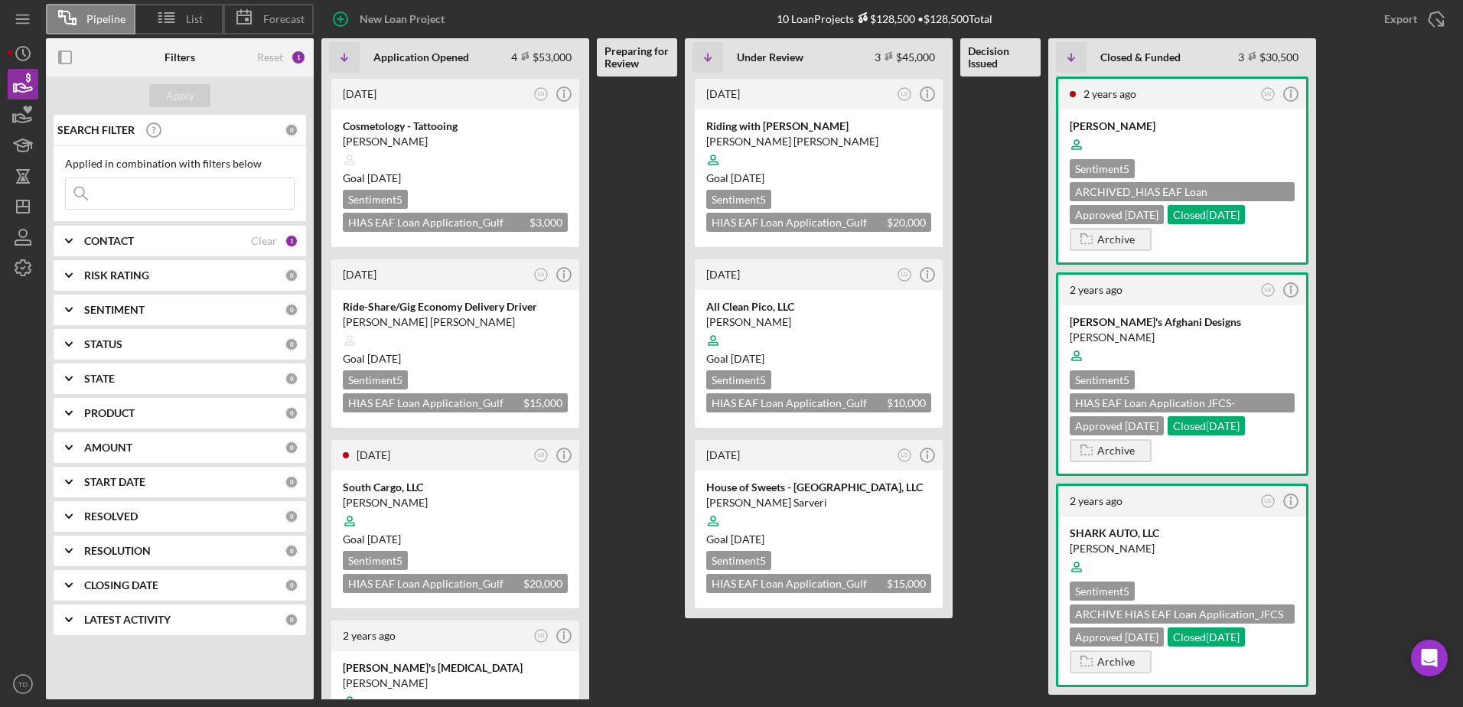
click at [197, 242] on div "CONTACT" at bounding box center [167, 241] width 167 height 12
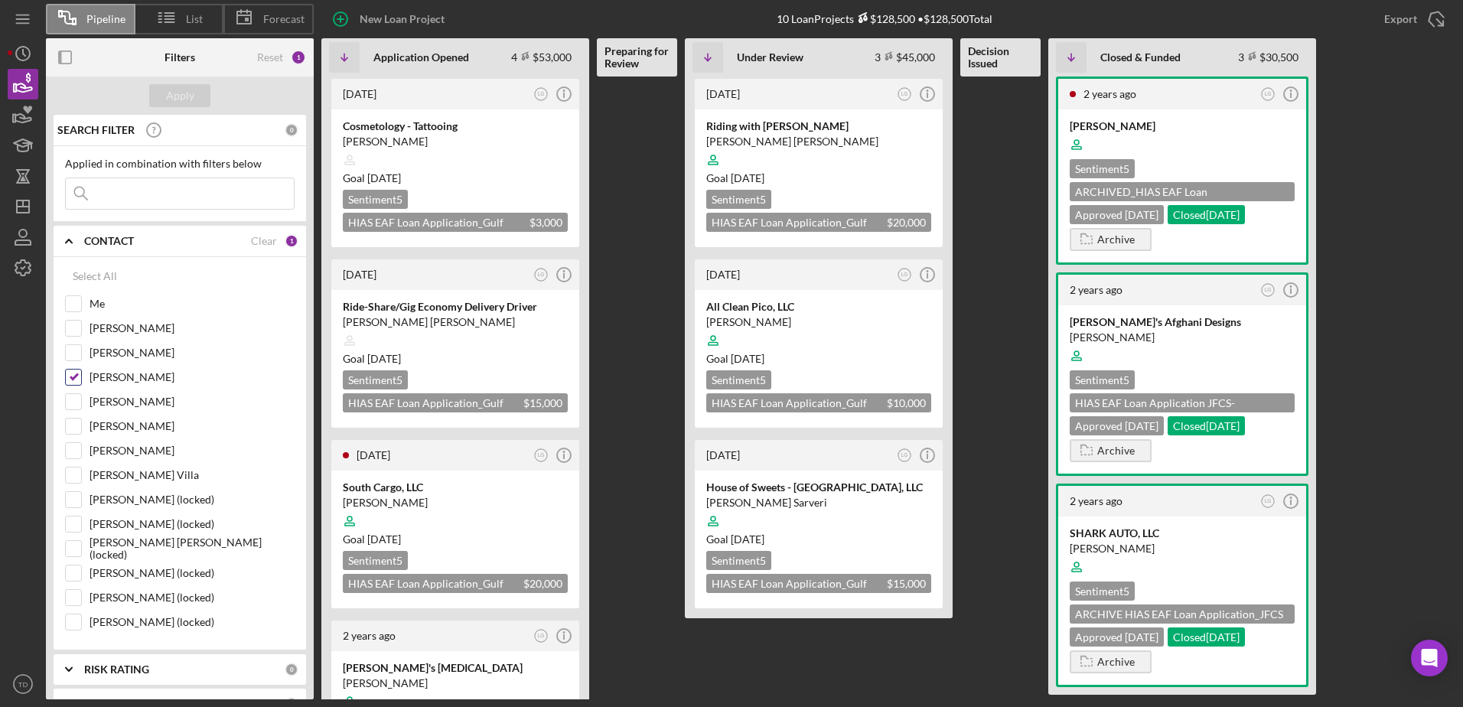
click at [73, 373] on input "[PERSON_NAME]" at bounding box center [73, 377] width 15 height 15
checkbox input "false"
click at [76, 304] on input "Me" at bounding box center [73, 303] width 15 height 15
checkbox input "true"
click at [197, 102] on button "Apply" at bounding box center [179, 95] width 61 height 23
